Goal: Find specific page/section: Find specific page/section

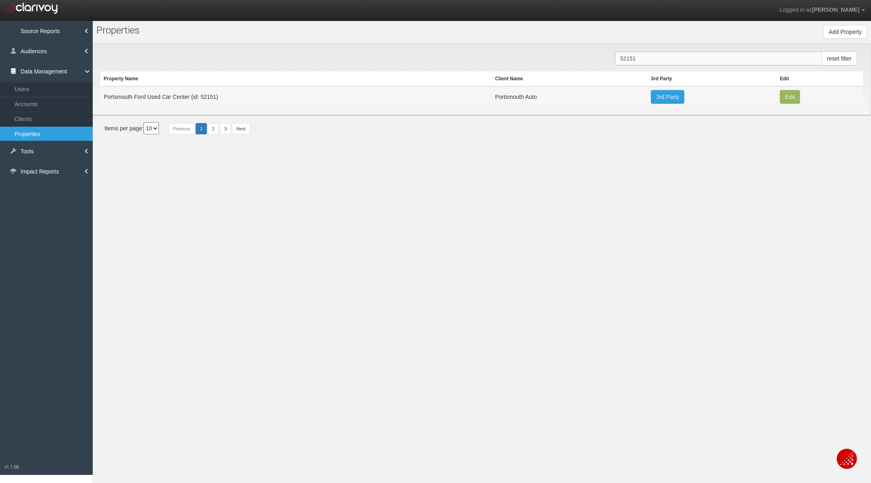
click at [643, 58] on input "52151" at bounding box center [718, 59] width 207 height 14
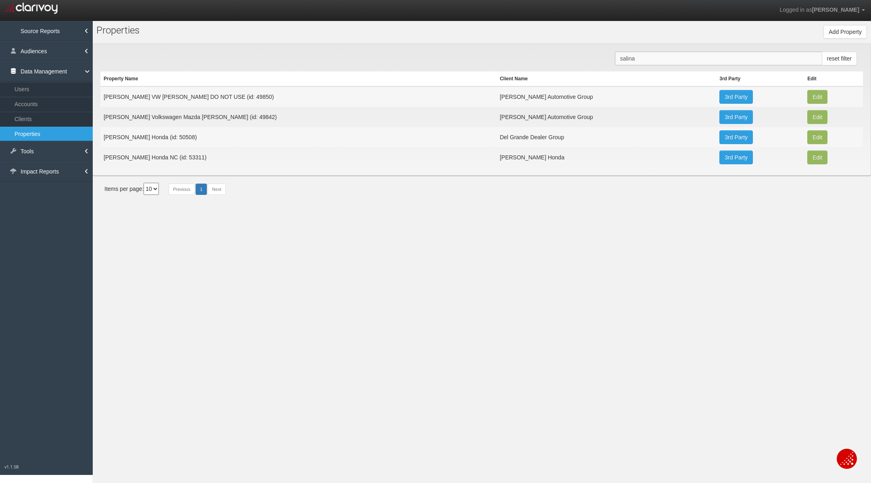
type input "salina"
click at [215, 113] on td "[PERSON_NAME] Volkswagen Mazda [PERSON_NAME] (id: 49842)" at bounding box center [298, 117] width 396 height 20
click at [264, 113] on td "[PERSON_NAME] Volkswagen Mazda [PERSON_NAME] (id: 49842)" at bounding box center [298, 117] width 396 height 20
click at [213, 114] on td "[PERSON_NAME] Volkswagen Mazda [PERSON_NAME] (id: 49842)" at bounding box center [298, 117] width 396 height 20
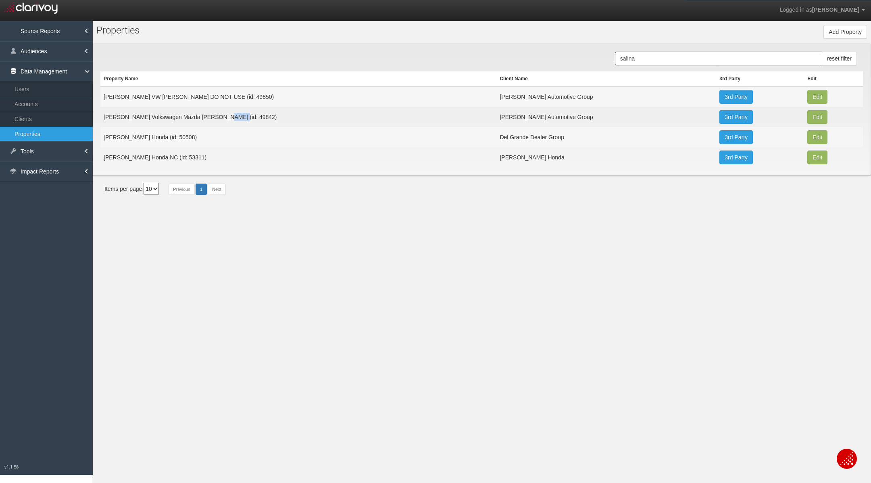
click at [213, 114] on td "[PERSON_NAME] Volkswagen Mazda [PERSON_NAME] (id: 49842)" at bounding box center [298, 117] width 396 height 20
click at [246, 121] on td "[PERSON_NAME] Volkswagen Mazda [PERSON_NAME] (id: 49842)" at bounding box center [298, 117] width 396 height 20
